Goal: Information Seeking & Learning: Find contact information

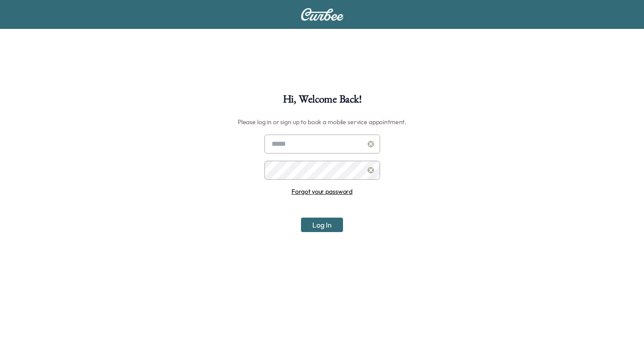
type input "**********"
click at [337, 223] on button "Log In" at bounding box center [322, 225] width 42 height 14
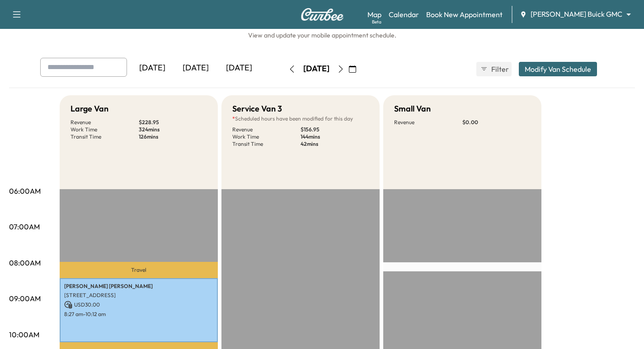
scroll to position [11, 0]
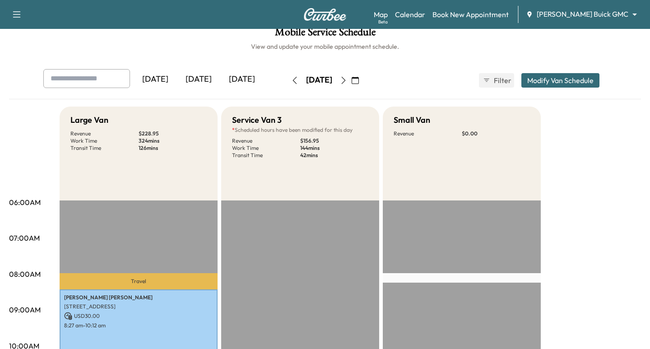
click at [569, 16] on body "Support Log Out Map Beta Calendar Book New Appointment [PERSON_NAME] Buick GMC …" at bounding box center [325, 163] width 650 height 349
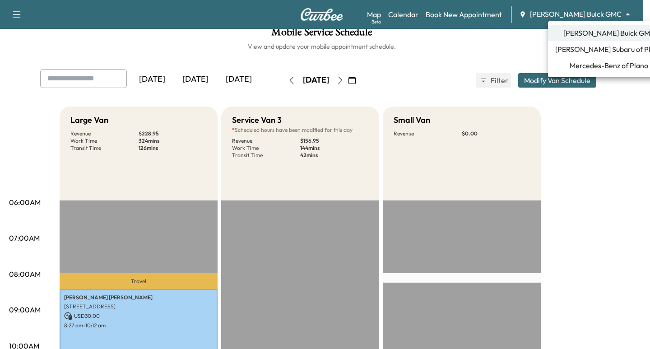
click at [581, 65] on span "Mercedes-Benz of Plano" at bounding box center [609, 65] width 79 height 11
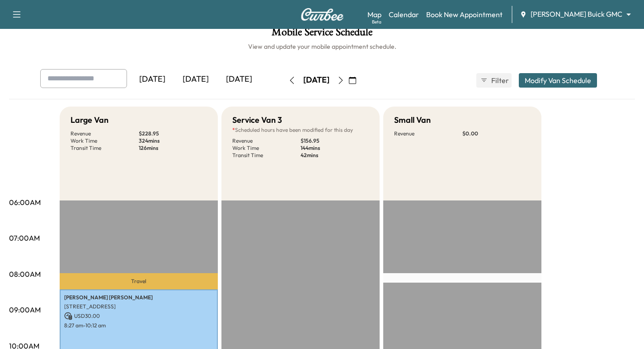
scroll to position [0, 0]
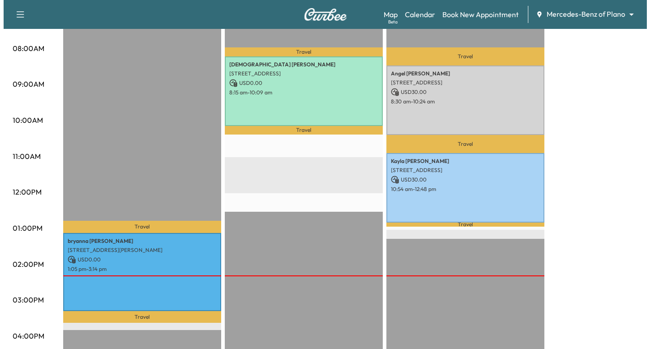
scroll to position [316, 0]
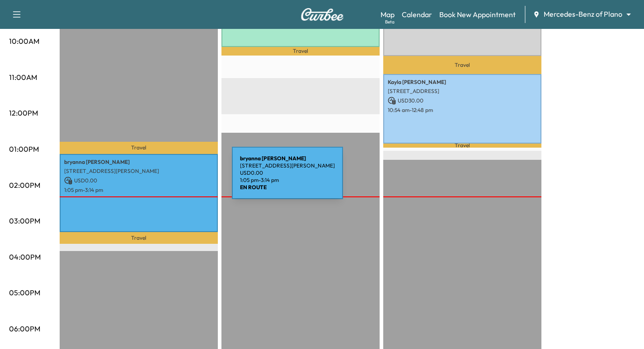
click at [164, 178] on p "USD 0.00" at bounding box center [138, 181] width 149 height 8
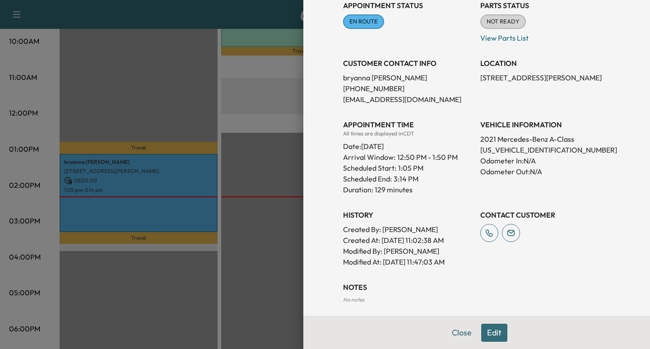
scroll to position [135, 0]
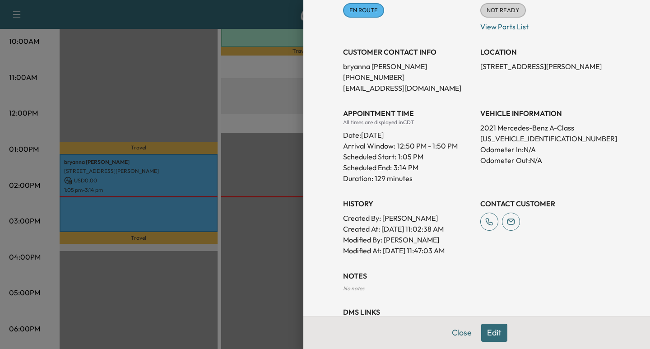
click at [500, 139] on p "[US_VEHICLE_IDENTIFICATION_NUMBER]" at bounding box center [546, 138] width 130 height 11
click at [500, 138] on p "[US_VEHICLE_IDENTIFICATION_NUMBER]" at bounding box center [546, 138] width 130 height 11
copy p "[US_VEHICLE_IDENTIFICATION_NUMBER]"
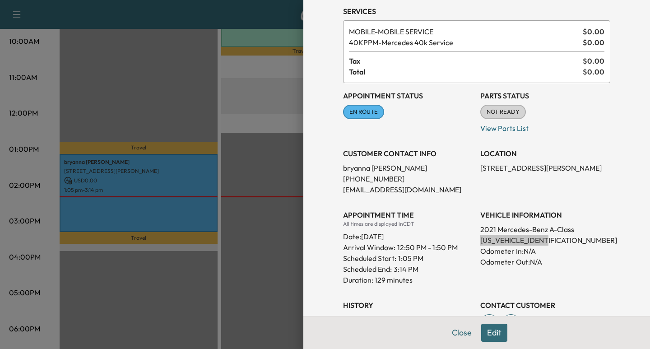
scroll to position [0, 0]
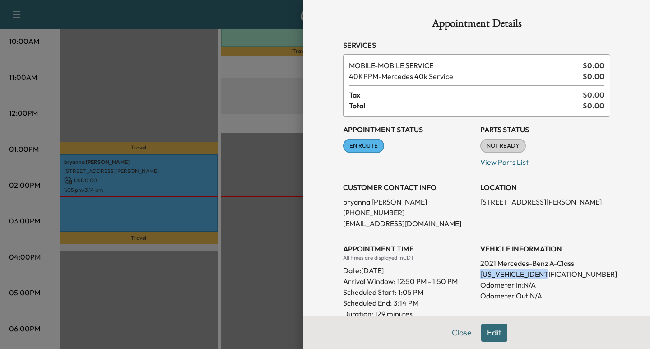
click at [463, 333] on button "Close" at bounding box center [462, 333] width 32 height 18
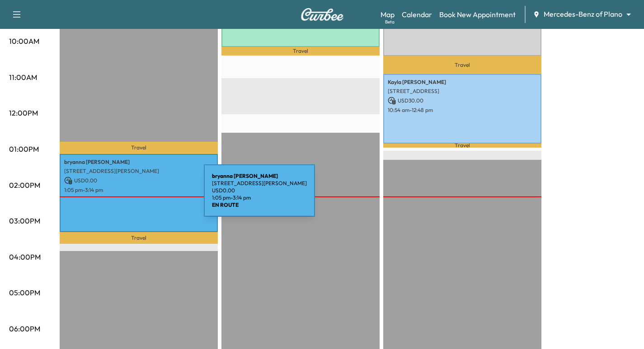
click at [124, 196] on div "[PERSON_NAME] [PERSON_NAME] [STREET_ADDRESS][PERSON_NAME][PERSON_NAME] USD 0.00…" at bounding box center [139, 193] width 158 height 79
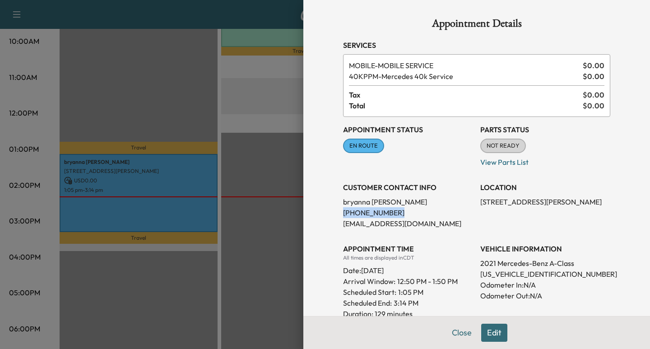
drag, startPoint x: 386, startPoint y: 215, endPoint x: 334, endPoint y: 215, distance: 51.9
click at [334, 215] on div "Appointment Details Services MOBILE - MOBILE SERVICE $ 0.00 40KPPM - Mercedes 4…" at bounding box center [476, 243] width 289 height 487
copy p "[PHONE_NUMBER]"
